Goal: Answer question/provide support: Share knowledge or assist other users

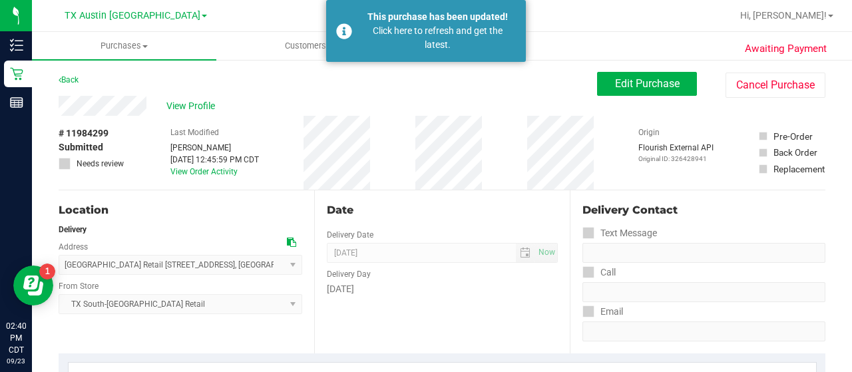
scroll to position [340, 0]
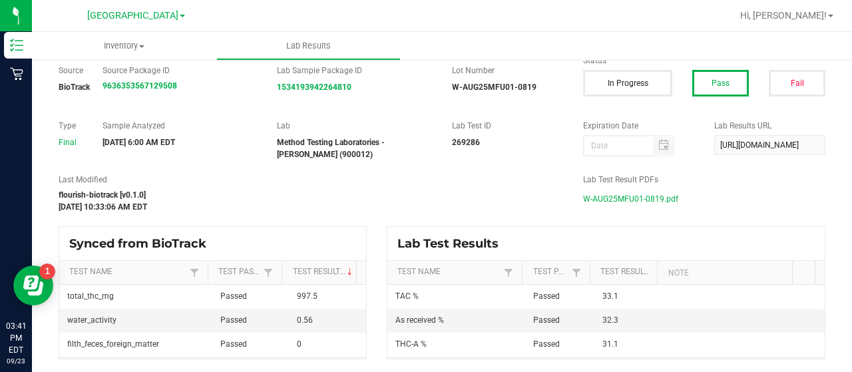
scroll to position [71, 0]
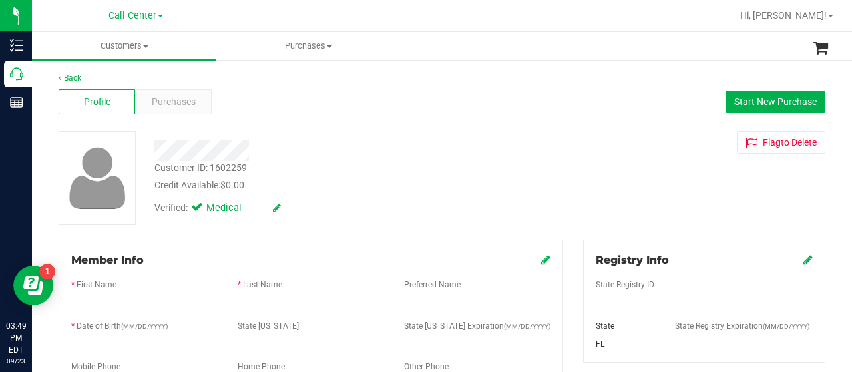
scroll to position [587, 0]
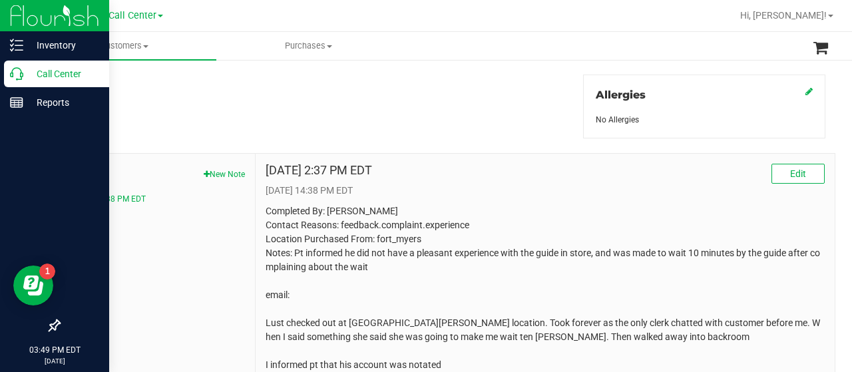
click at [28, 78] on p "Call Center" at bounding box center [63, 74] width 80 height 16
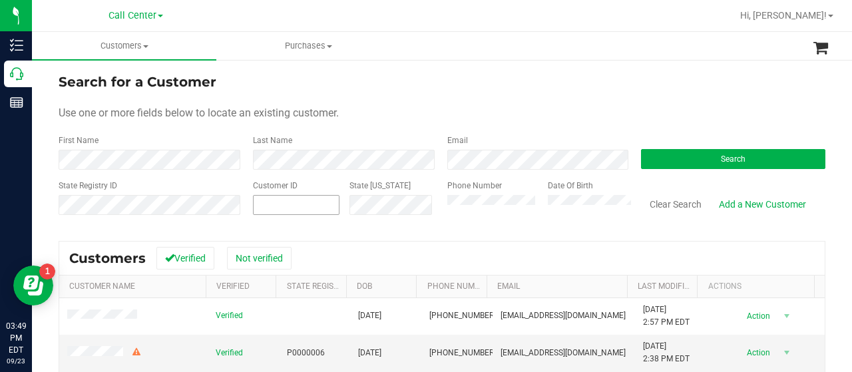
click at [272, 205] on span at bounding box center [296, 205] width 87 height 20
paste input "418778"
type input "418778"
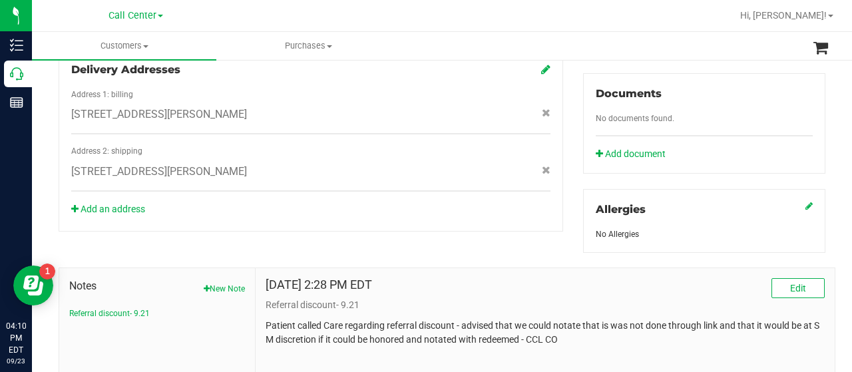
scroll to position [587, 0]
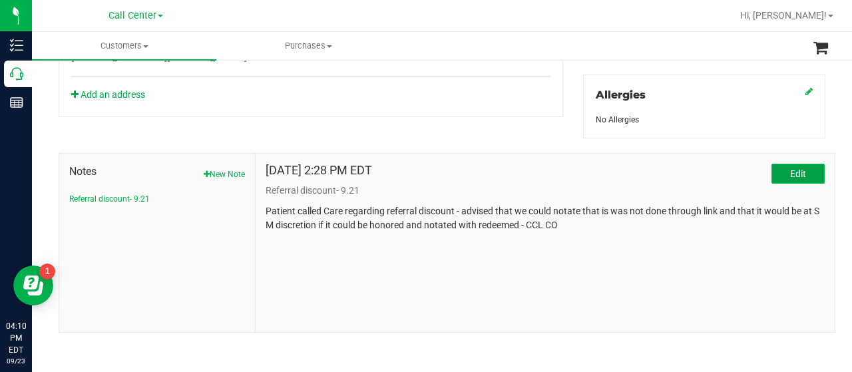
click at [793, 170] on span "Edit" at bounding box center [798, 173] width 16 height 11
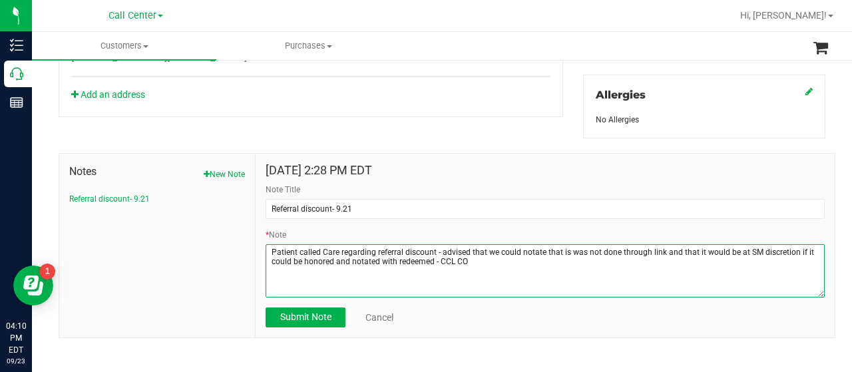
click at [548, 276] on textarea "* Note" at bounding box center [545, 270] width 559 height 53
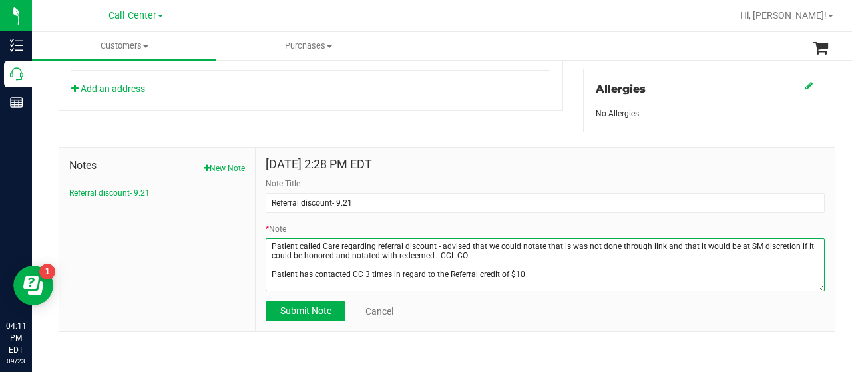
scroll to position [594, 0]
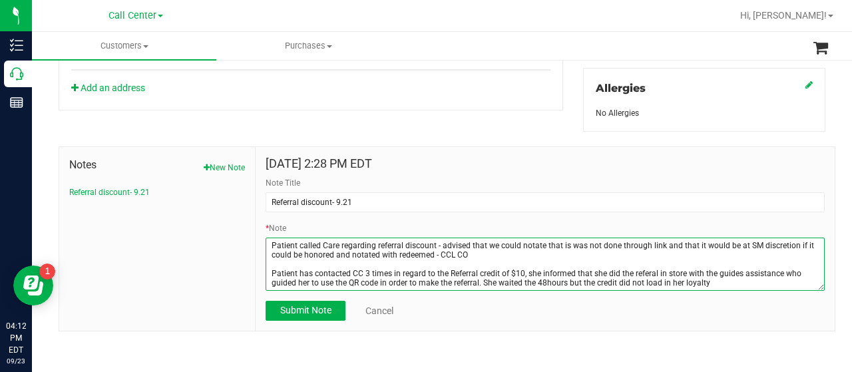
click at [642, 272] on textarea "* Note" at bounding box center [545, 264] width 559 height 53
click at [715, 280] on textarea "* Note" at bounding box center [545, 264] width 559 height 53
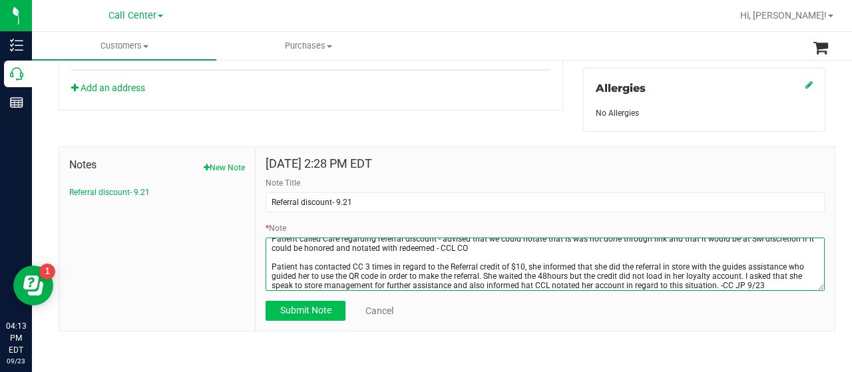
type textarea "Patient called Care regarding referral discount - advised that we could notate …"
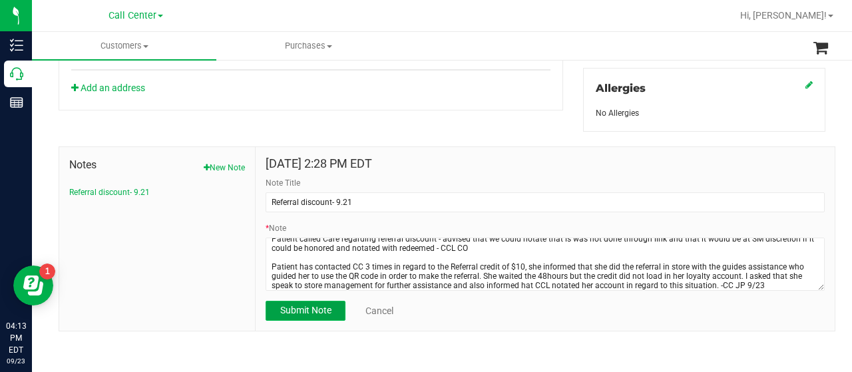
click at [313, 310] on span "Submit Note" at bounding box center [305, 310] width 51 height 11
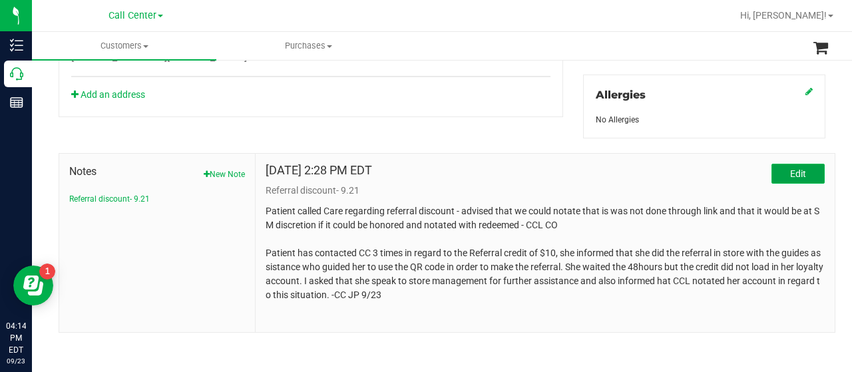
click at [792, 168] on span "Edit" at bounding box center [798, 173] width 16 height 11
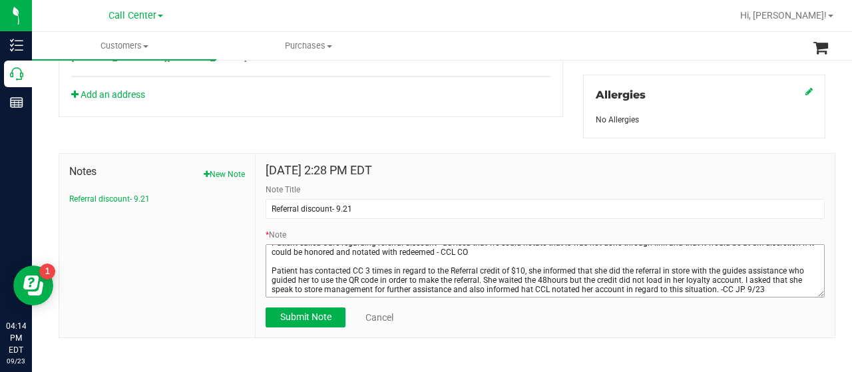
scroll to position [594, 0]
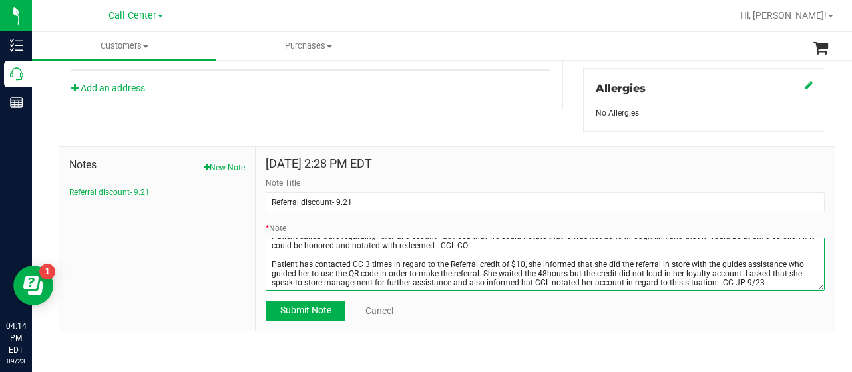
click at [708, 282] on textarea "* Note" at bounding box center [545, 264] width 559 height 53
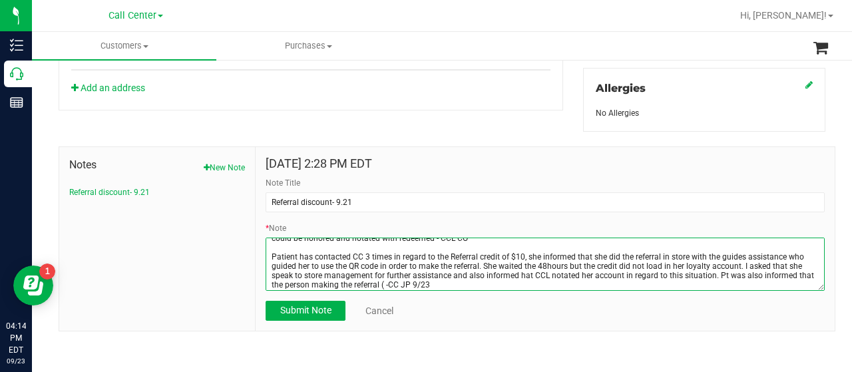
click at [397, 284] on textarea "* Note" at bounding box center [545, 264] width 559 height 53
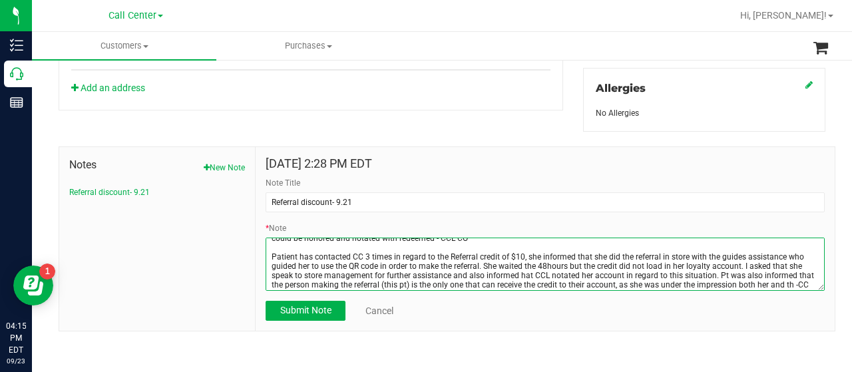
scroll to position [27, 0]
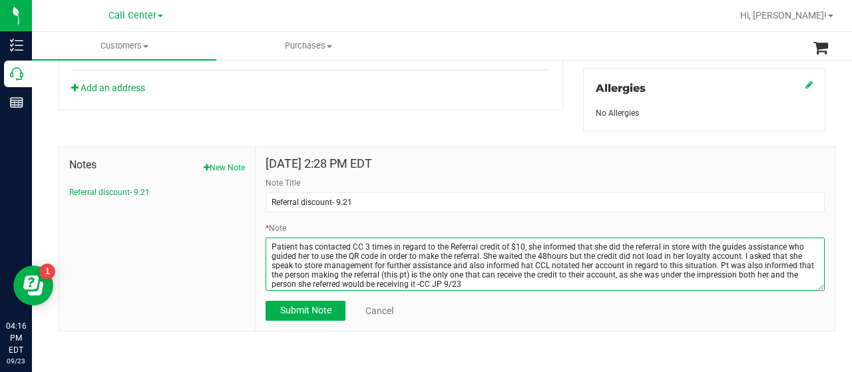
click at [425, 282] on textarea "* Note" at bounding box center [545, 264] width 559 height 53
paste textarea "Customer ID: 1619895"
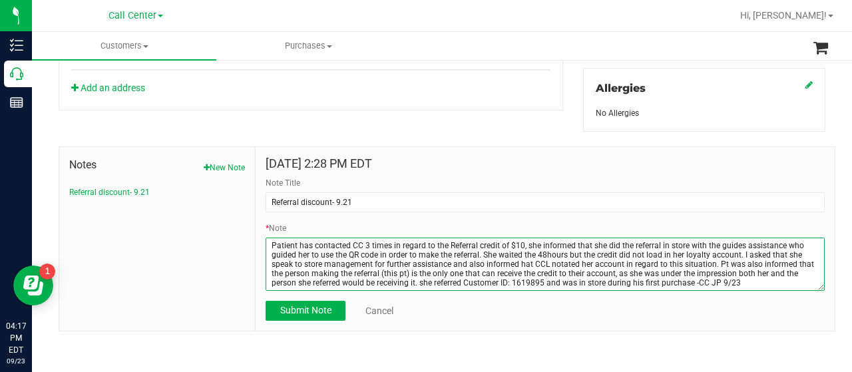
click at [701, 282] on textarea "* Note" at bounding box center [545, 264] width 559 height 53
click at [713, 282] on textarea "* Note" at bounding box center [545, 264] width 559 height 53
type textarea "Patient called Care regarding referral discount - advised that we could notate …"
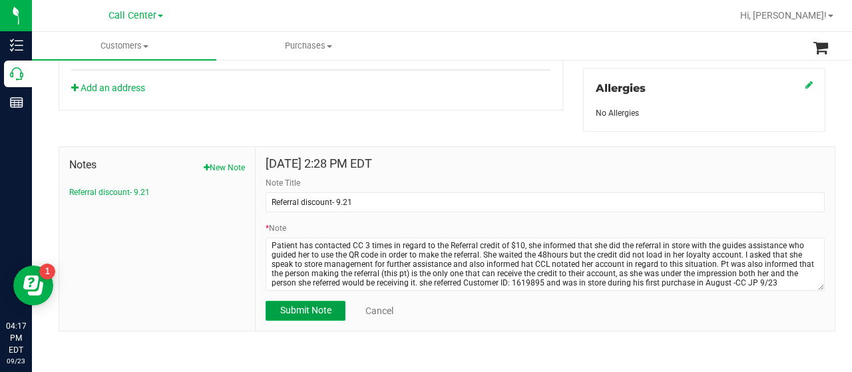
click at [314, 309] on span "Submit Note" at bounding box center [305, 310] width 51 height 11
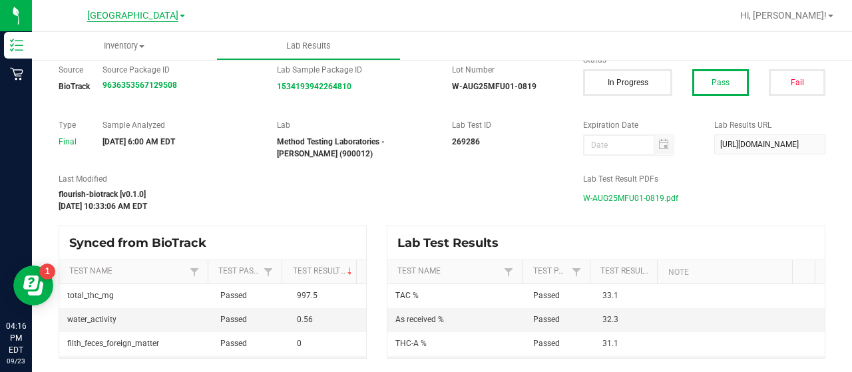
click at [160, 11] on span "[GEOGRAPHIC_DATA]" at bounding box center [132, 16] width 91 height 12
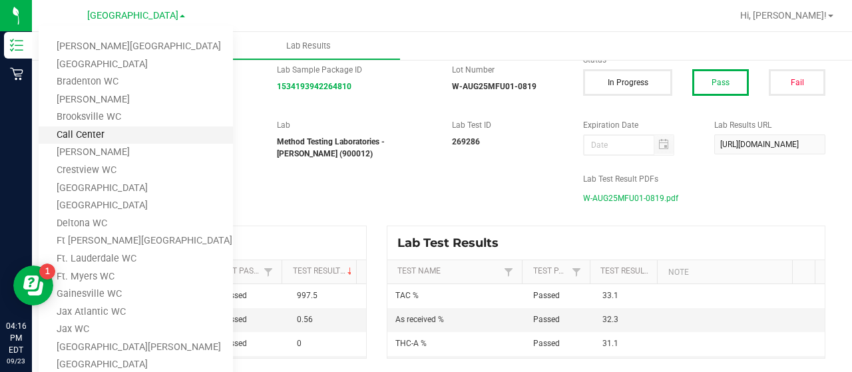
click at [140, 134] on link "Call Center" at bounding box center [136, 135] width 194 height 18
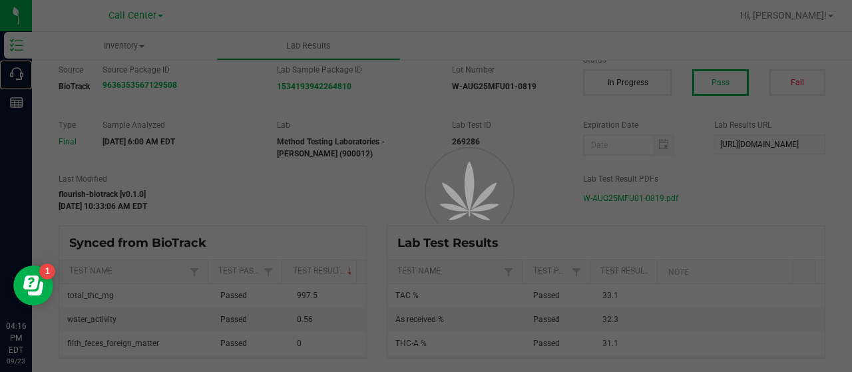
click at [8, 67] on div "Call Center" at bounding box center [18, 74] width 28 height 27
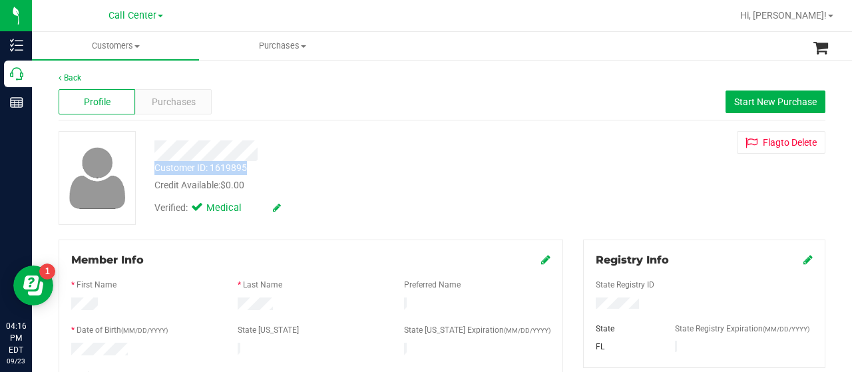
drag, startPoint x: 250, startPoint y: 163, endPoint x: 153, endPoint y: 166, distance: 97.2
click at [153, 166] on div "Customer ID: 1619895 Credit Available: $0.00" at bounding box center [340, 176] width 393 height 31
copy div "Customer ID: 1619895"
click at [172, 105] on span "Purchases" at bounding box center [174, 102] width 44 height 14
